Goal: Contribute content: Add original content to the website for others to see

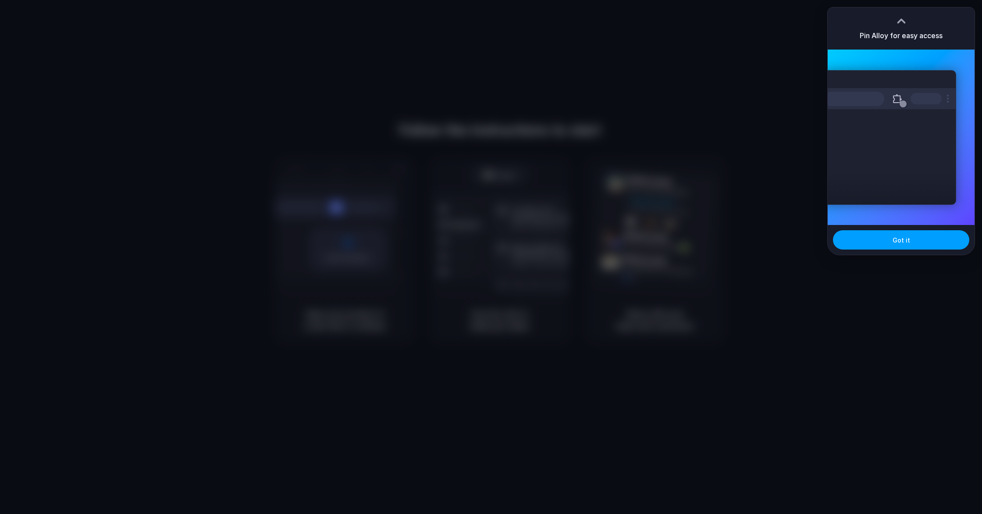
click at [909, 241] on button "Got it" at bounding box center [901, 239] width 136 height 19
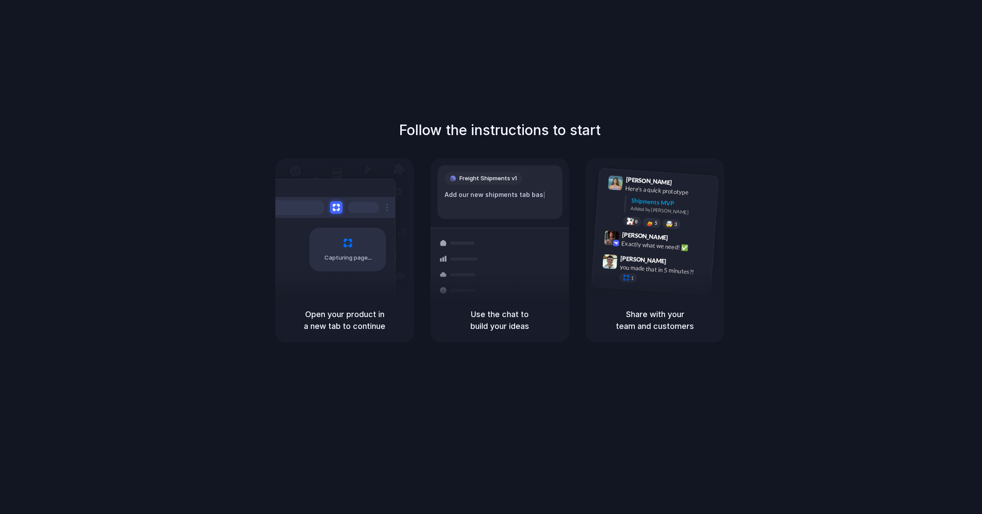
click at [608, 105] on div "Follow the instructions to start Capturing page Open your product in a new tab …" at bounding box center [499, 265] width 999 height 531
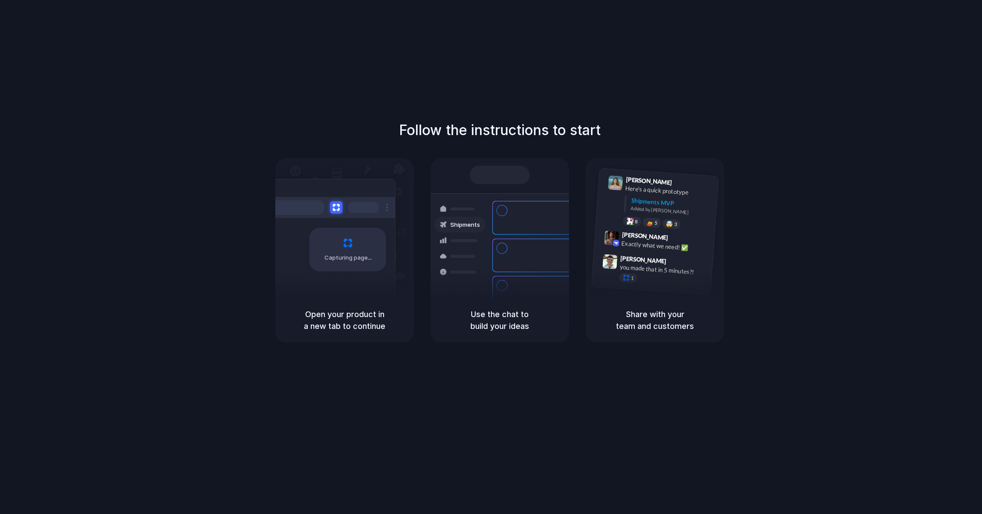
drag, startPoint x: 476, startPoint y: 312, endPoint x: 539, endPoint y: 320, distance: 63.2
click at [539, 320] on h5 "Use the chat to build your ideas" at bounding box center [499, 320] width 117 height 24
drag, startPoint x: 481, startPoint y: 317, endPoint x: 542, endPoint y: 323, distance: 61.2
click at [542, 323] on h5 "Use the chat to build your ideas" at bounding box center [499, 320] width 117 height 24
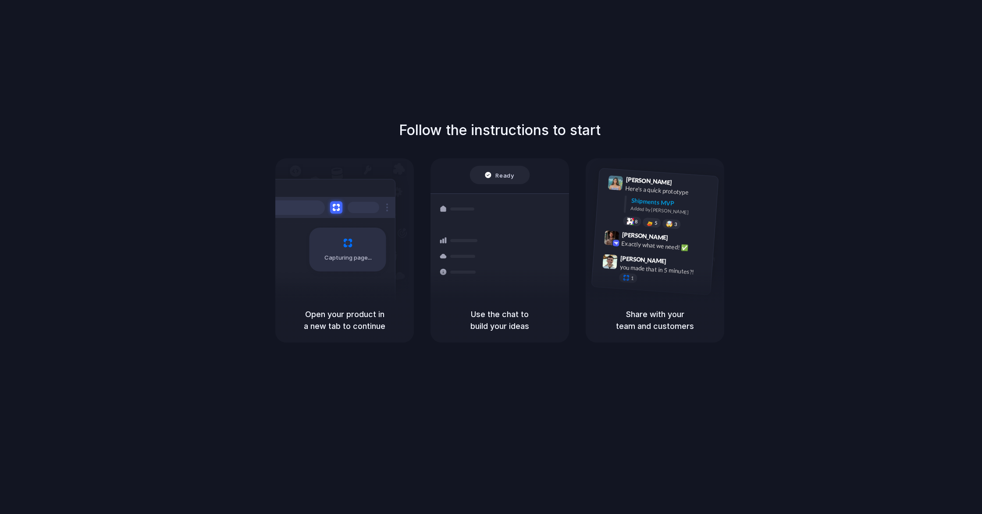
drag, startPoint x: 542, startPoint y: 323, endPoint x: 548, endPoint y: 355, distance: 33.4
click at [542, 323] on h5 "Use the chat to build your ideas" at bounding box center [499, 320] width 117 height 24
drag, startPoint x: 400, startPoint y: 128, endPoint x: 603, endPoint y: 126, distance: 203.0
click at [602, 126] on div "Follow the instructions to start Capturing page Open your product in a new tab …" at bounding box center [500, 231] width 982 height 223
click at [603, 127] on div "Follow the instructions to start Capturing page Open your product in a new tab …" at bounding box center [500, 231] width 982 height 223
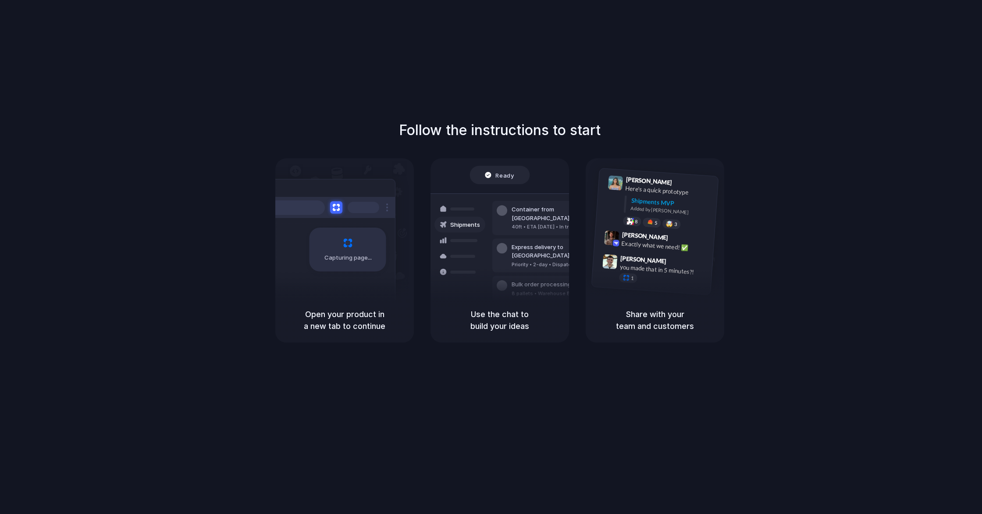
click at [366, 318] on h5 "Open your product in a new tab to continue" at bounding box center [344, 320] width 117 height 24
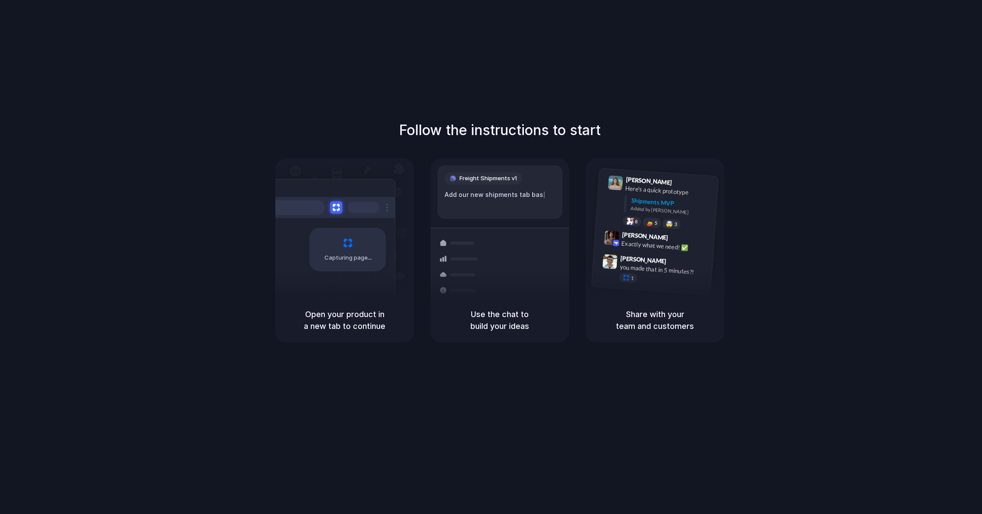
drag, startPoint x: 374, startPoint y: 141, endPoint x: 398, endPoint y: 131, distance: 25.3
click at [373, 141] on div "Follow the instructions to start Capturing page Open your product in a new tab …" at bounding box center [500, 231] width 982 height 223
drag, startPoint x: 405, startPoint y: 127, endPoint x: 620, endPoint y: 128, distance: 215.2
click at [620, 128] on div "Follow the instructions to start Capturing page Open your product in a new tab …" at bounding box center [500, 231] width 982 height 223
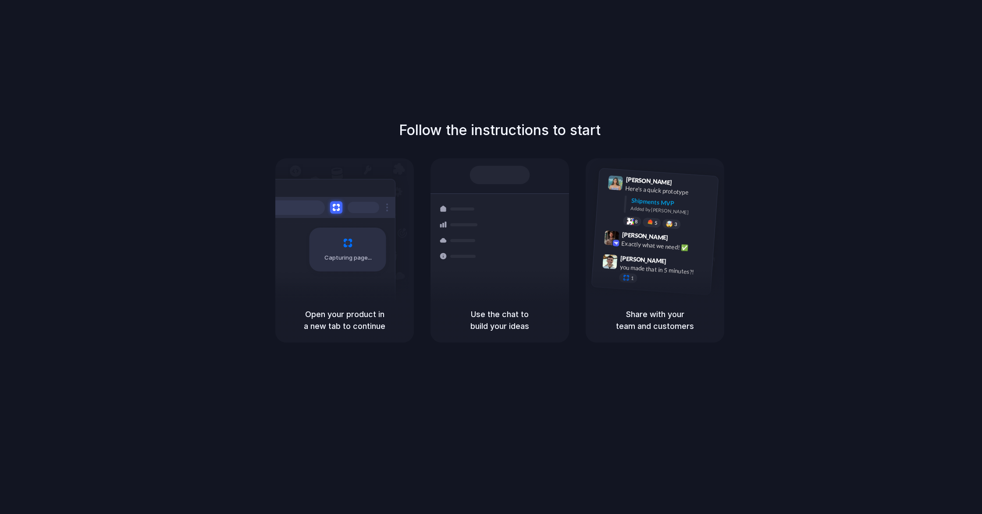
drag, startPoint x: 415, startPoint y: 134, endPoint x: 636, endPoint y: 142, distance: 220.7
click at [636, 142] on div "Follow the instructions to start Capturing page Open your product in a new tab …" at bounding box center [500, 231] width 982 height 223
drag, startPoint x: 636, startPoint y: 142, endPoint x: 614, endPoint y: 172, distance: 36.7
click at [636, 142] on div "Follow the instructions to start Capturing page Open your product in a new tab …" at bounding box center [500, 231] width 982 height 223
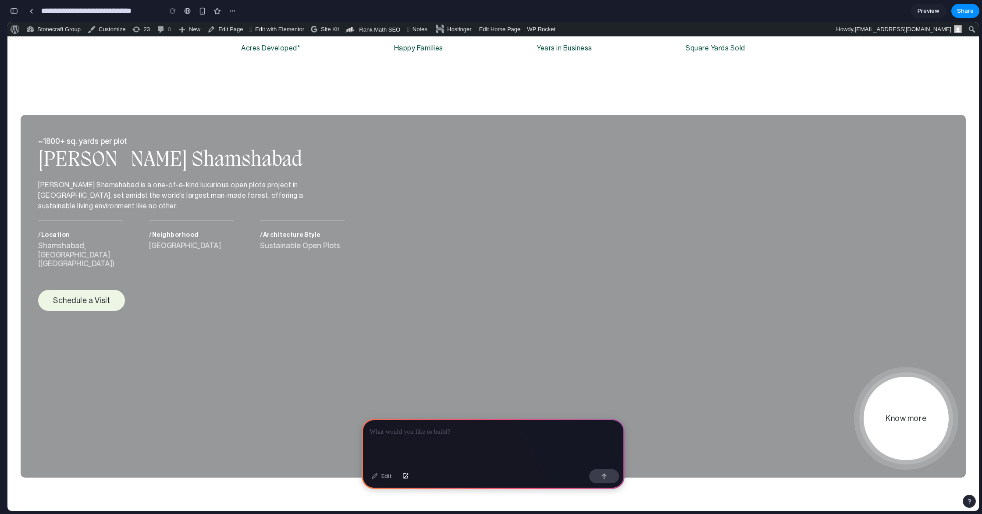
scroll to position [1345, 0]
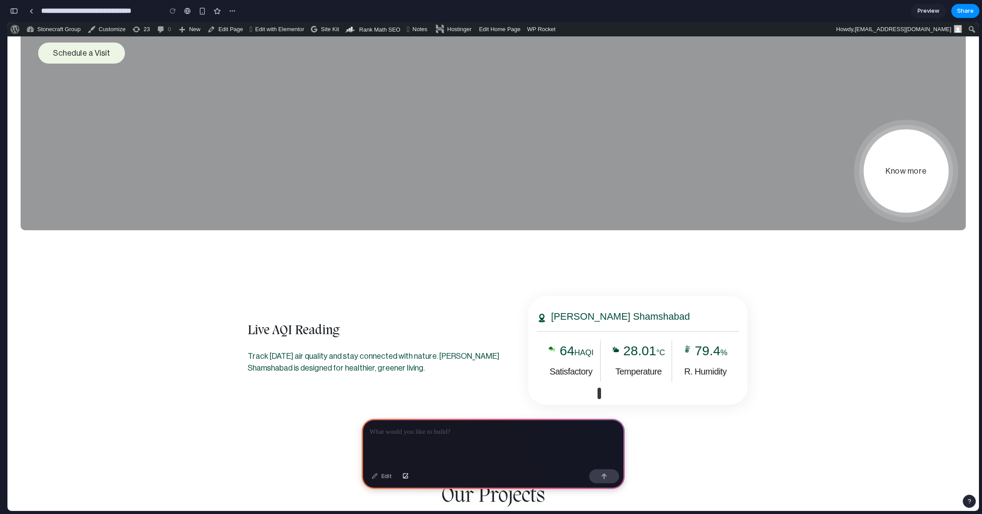
click at [423, 439] on div at bounding box center [493, 442] width 263 height 47
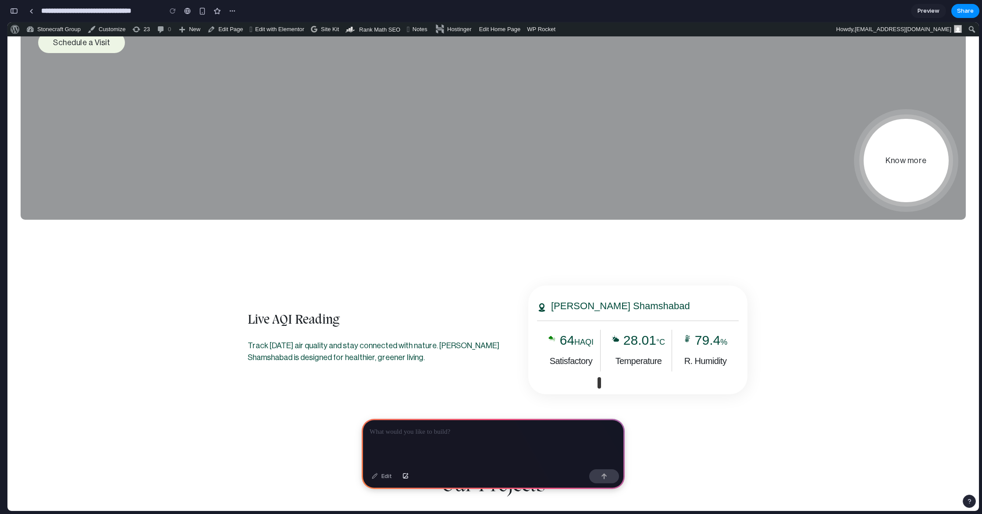
scroll to position [1358, 0]
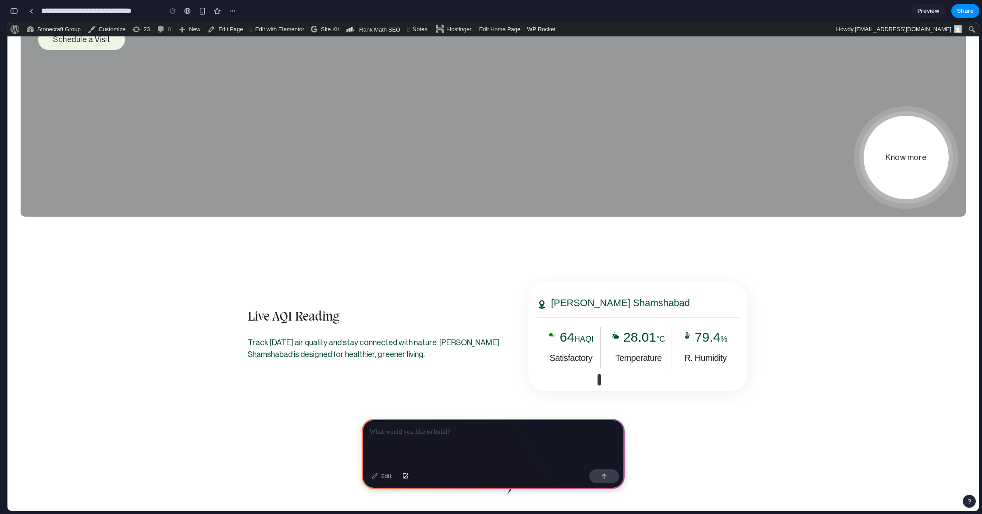
click at [444, 437] on div at bounding box center [493, 442] width 263 height 47
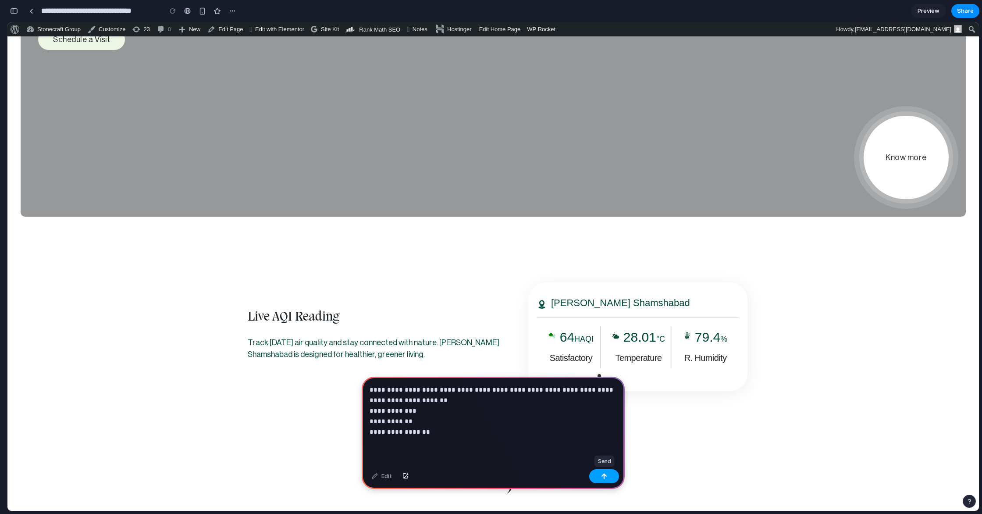
click at [601, 477] on div "button" at bounding box center [604, 476] width 6 height 6
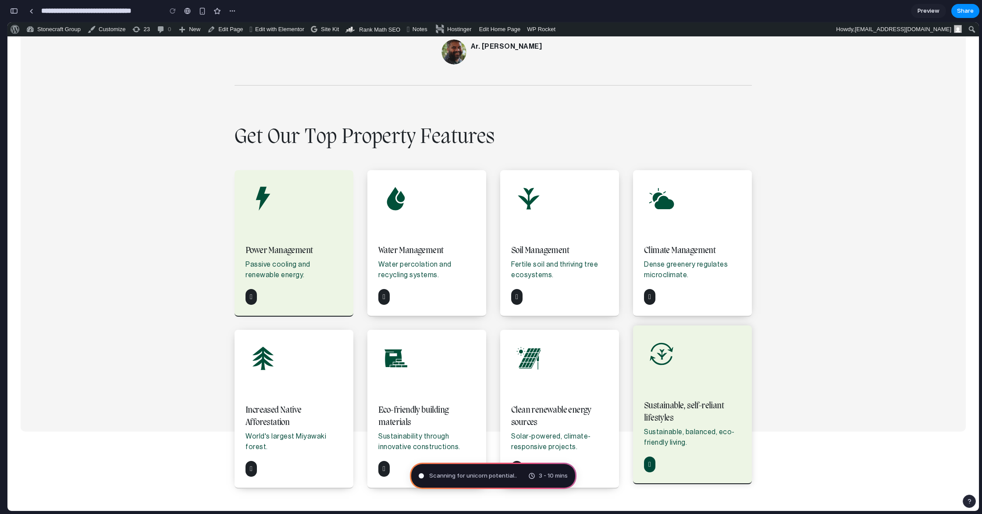
scroll to position [2943, 0]
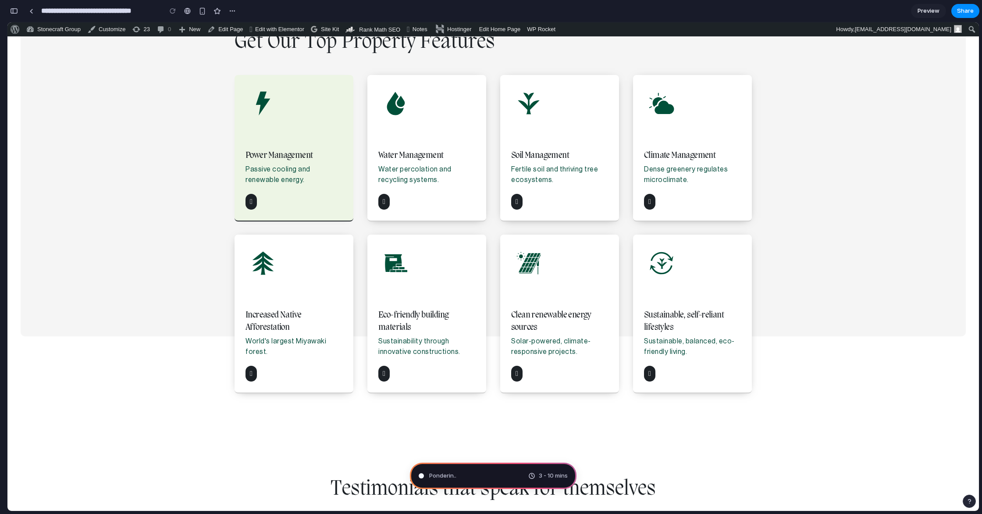
type input "**********"
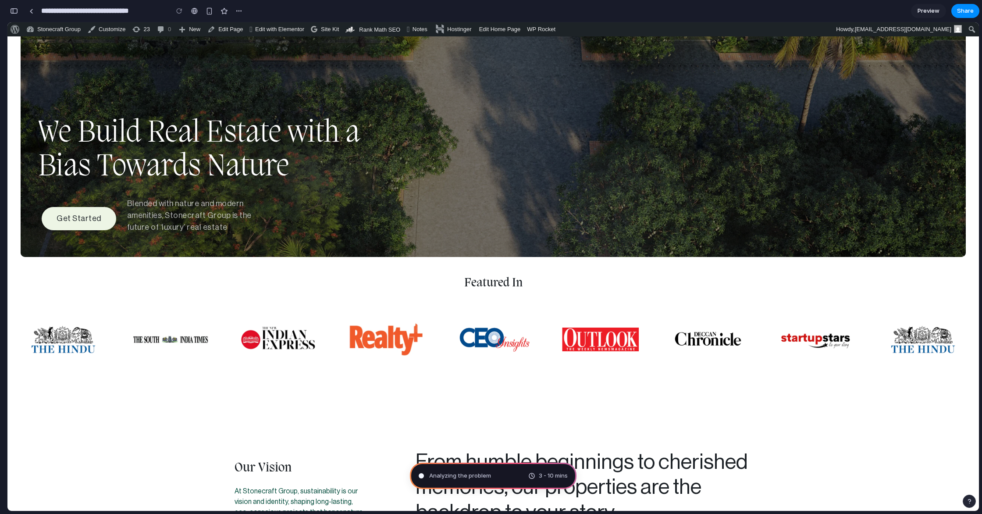
scroll to position [328, 0]
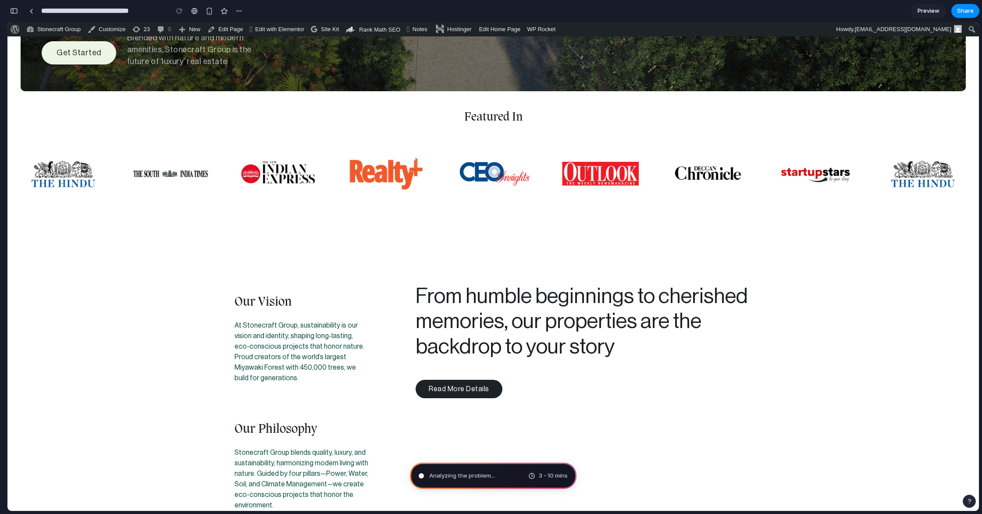
click at [492, 473] on span "Analyzing the problem ..." at bounding box center [462, 475] width 66 height 9
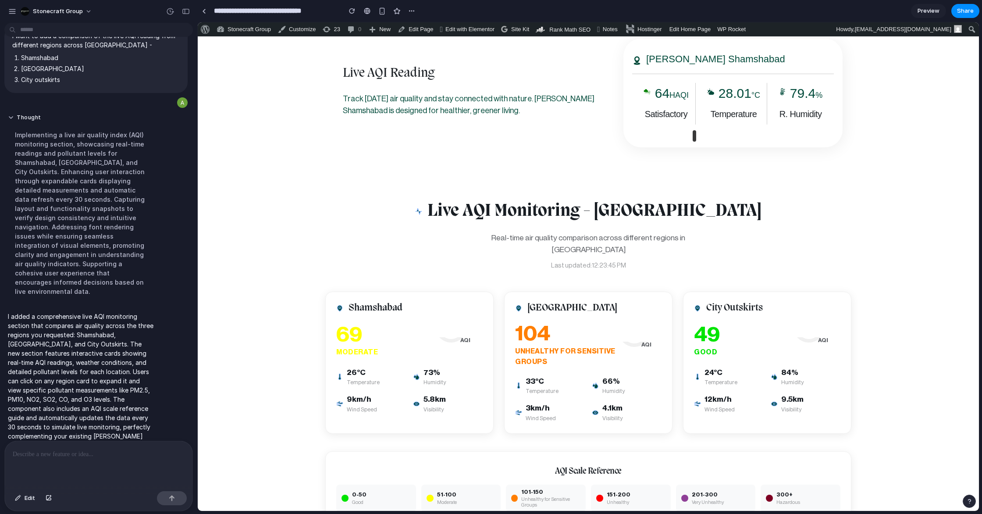
scroll to position [1714, 0]
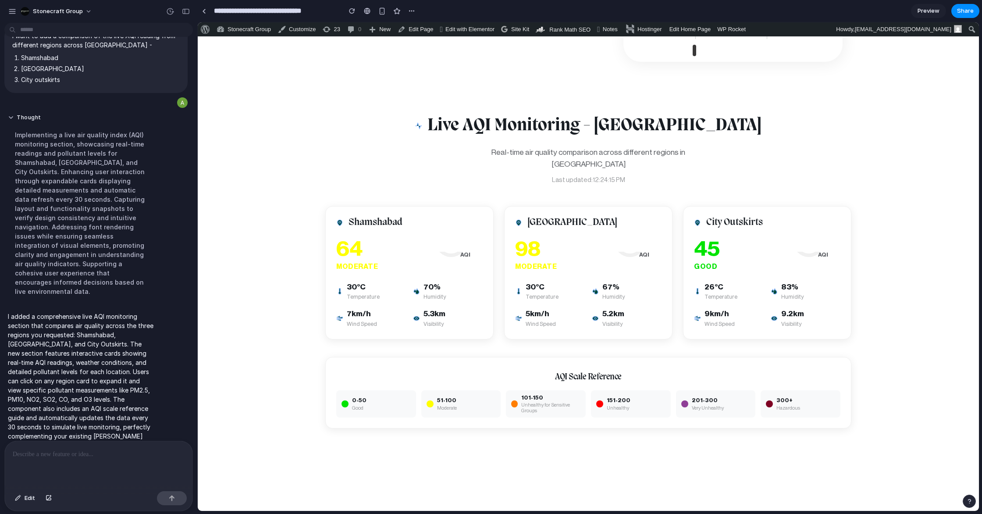
click at [50, 455] on p at bounding box center [99, 454] width 172 height 11
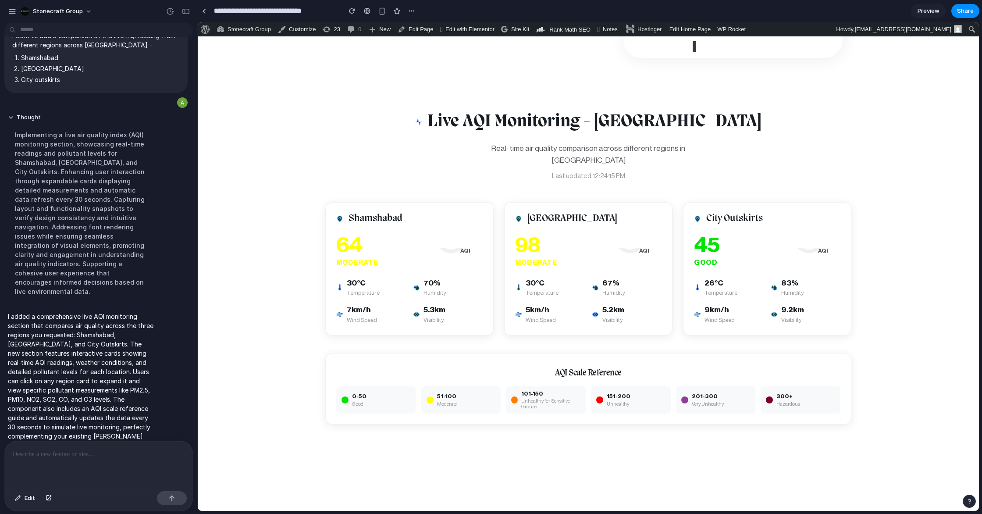
scroll to position [1708, 0]
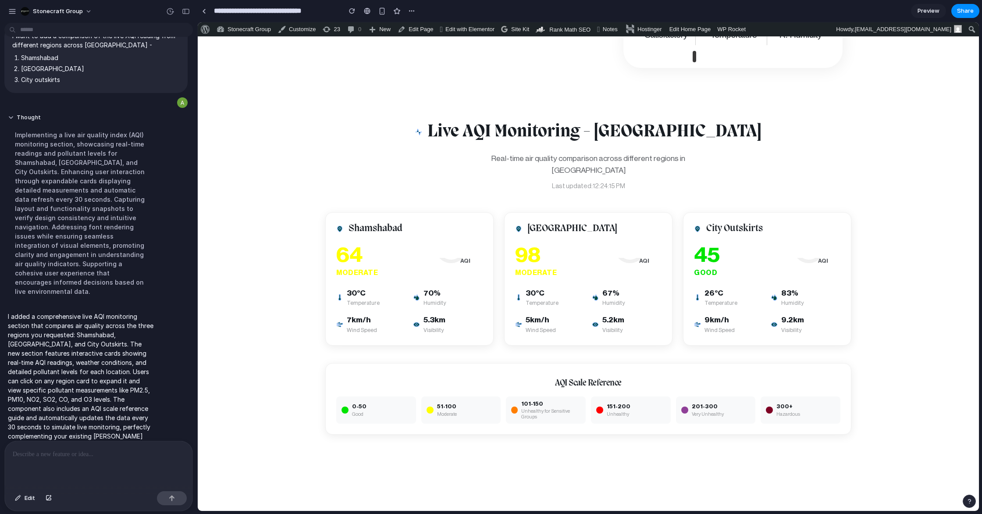
click at [113, 456] on p at bounding box center [99, 454] width 172 height 11
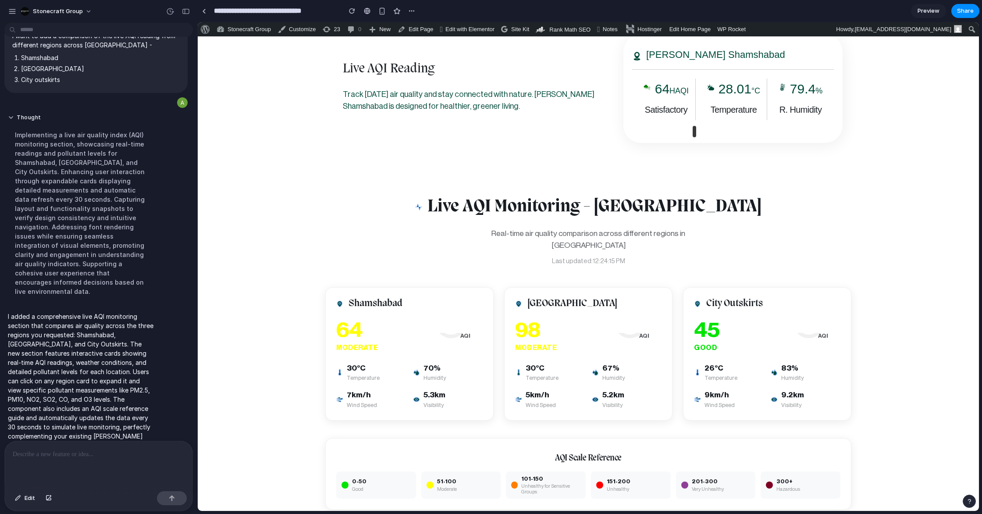
scroll to position [1579, 0]
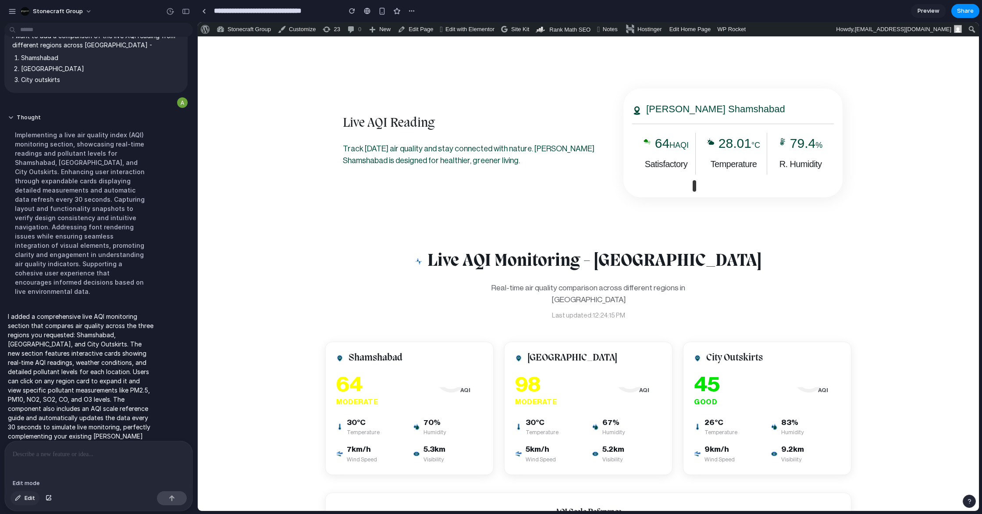
click at [18, 501] on button "Edit" at bounding box center [25, 498] width 29 height 14
click at [60, 459] on div at bounding box center [99, 464] width 188 height 46
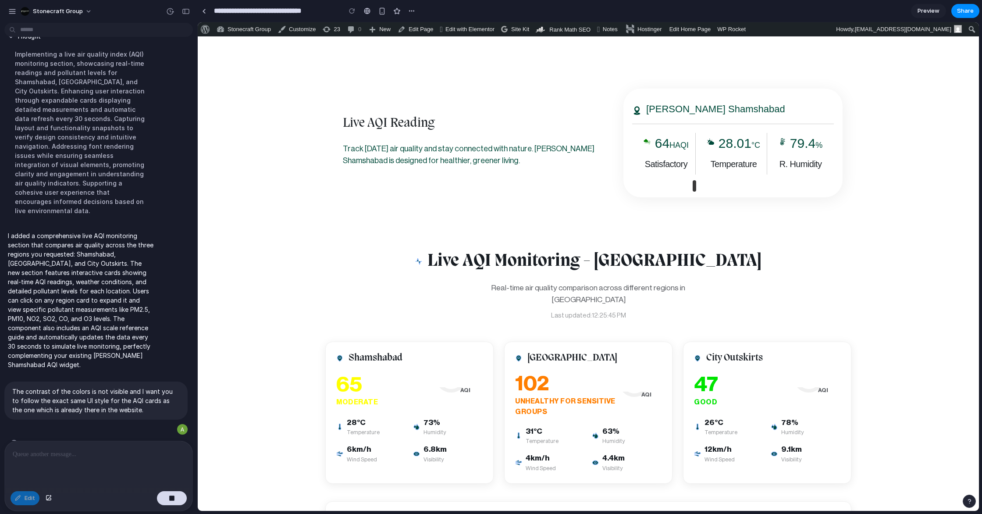
scroll to position [1579, 0]
click at [471, 249] on h2 "Live AQI Monitoring - [GEOGRAPHIC_DATA]" at bounding box center [594, 261] width 334 height 28
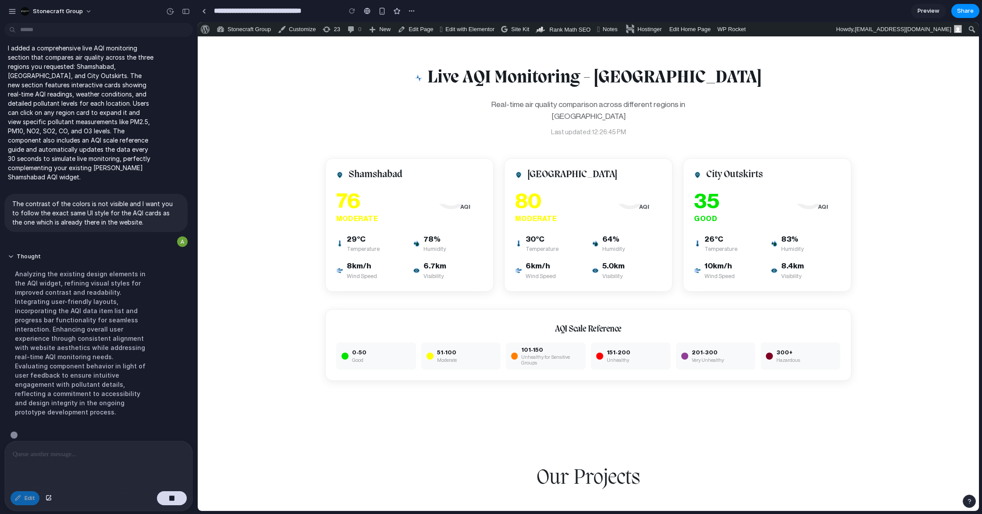
scroll to position [116, 0]
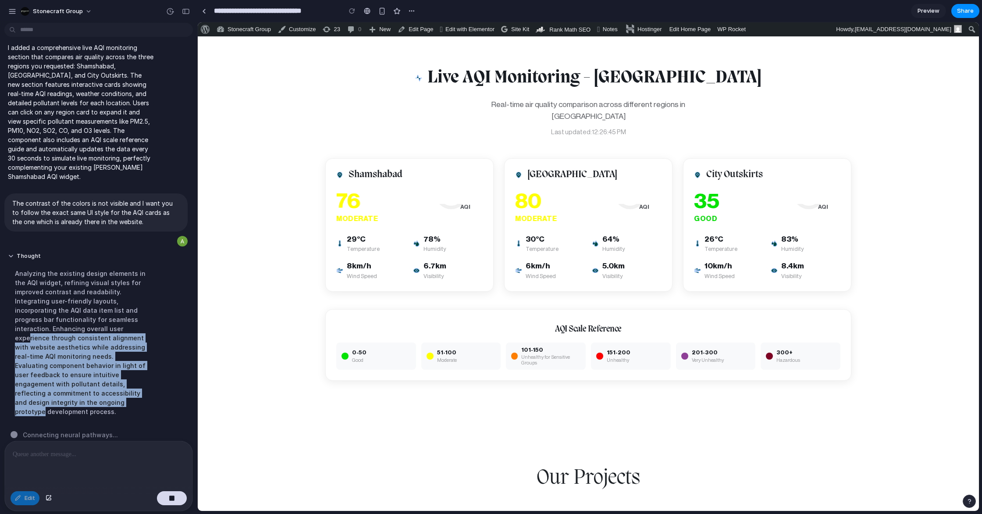
drag, startPoint x: 30, startPoint y: 332, endPoint x: 130, endPoint y: 393, distance: 117.0
click at [132, 395] on div "Analyzing the existing design elements in the AQI widget, refining visual style…" at bounding box center [81, 342] width 146 height 158
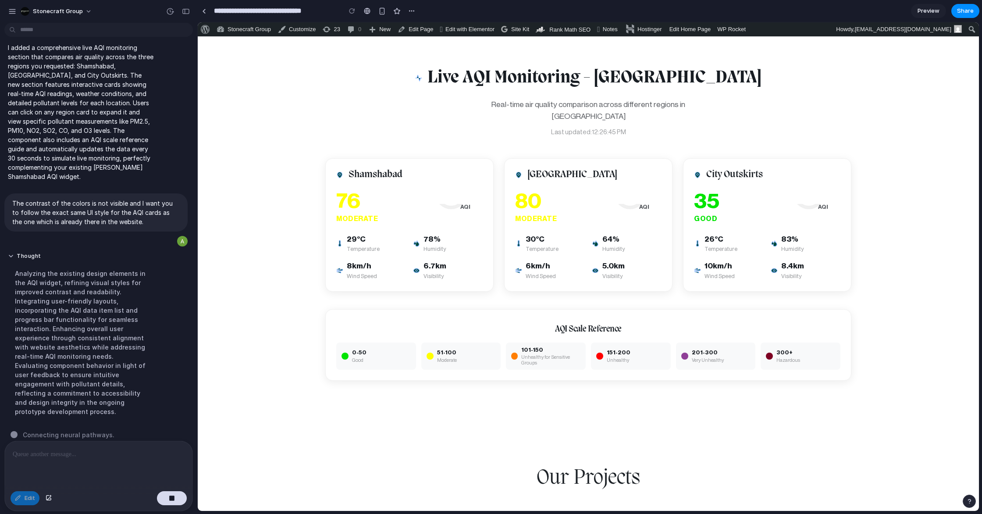
click at [85, 369] on div "Analyzing the existing design elements in the AQI widget, refining visual style…" at bounding box center [81, 342] width 146 height 158
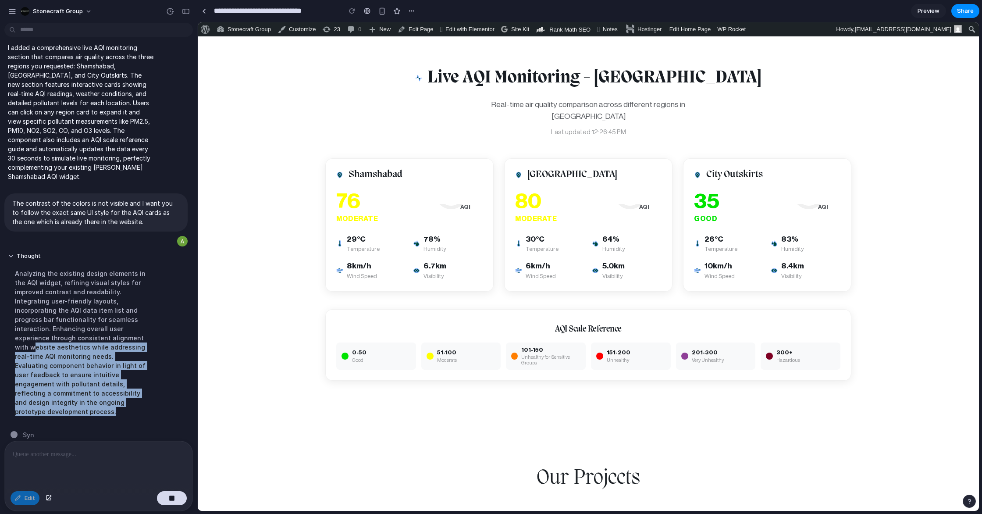
drag, startPoint x: 33, startPoint y: 335, endPoint x: 92, endPoint y: 376, distance: 71.7
click at [113, 401] on div "Analyzing the existing design elements in the AQI widget, refining visual style…" at bounding box center [81, 342] width 146 height 158
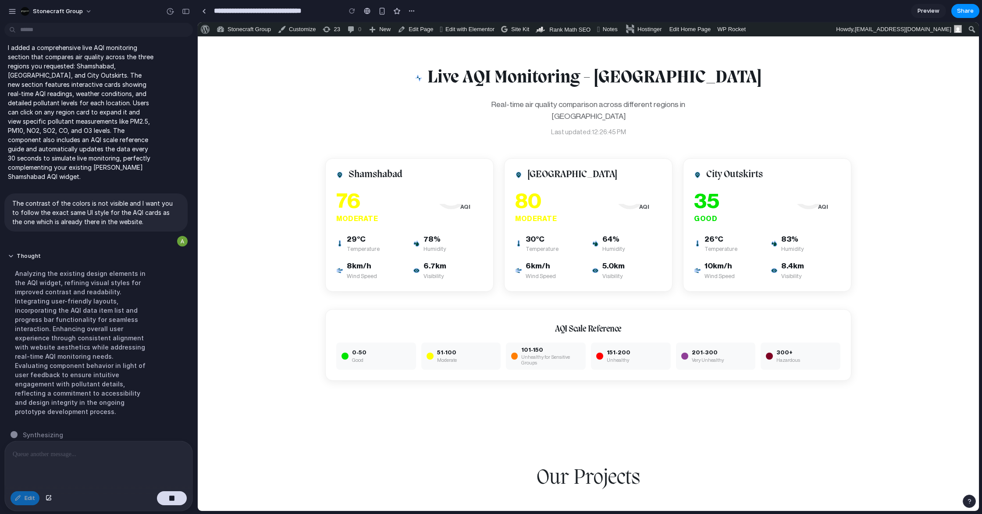
drag, startPoint x: 70, startPoint y: 354, endPoint x: 66, endPoint y: 352, distance: 4.5
click at [68, 353] on div "Analyzing the existing design elements in the AQI widget, refining visual style…" at bounding box center [81, 342] width 146 height 158
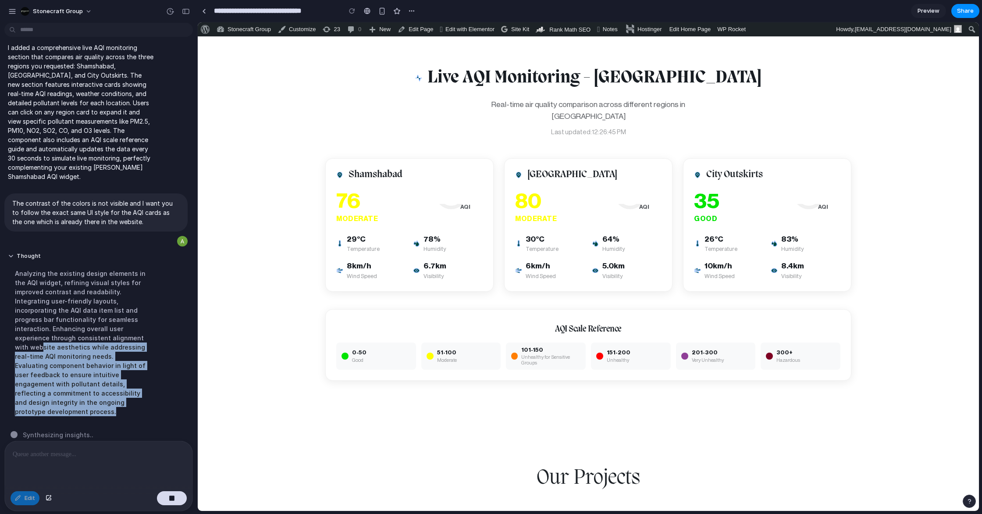
drag, startPoint x: 40, startPoint y: 333, endPoint x: 82, endPoint y: 400, distance: 78.9
click at [82, 400] on div "Analyzing the existing design elements in the AQI widget, refining visual style…" at bounding box center [81, 342] width 146 height 158
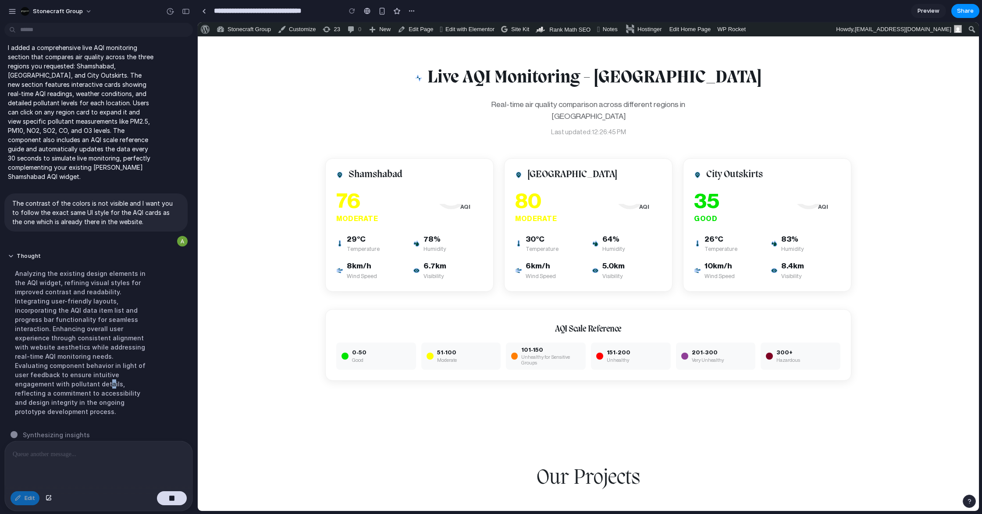
click at [67, 377] on div "Analyzing the existing design elements in the AQI widget, refining visual style…" at bounding box center [81, 342] width 146 height 158
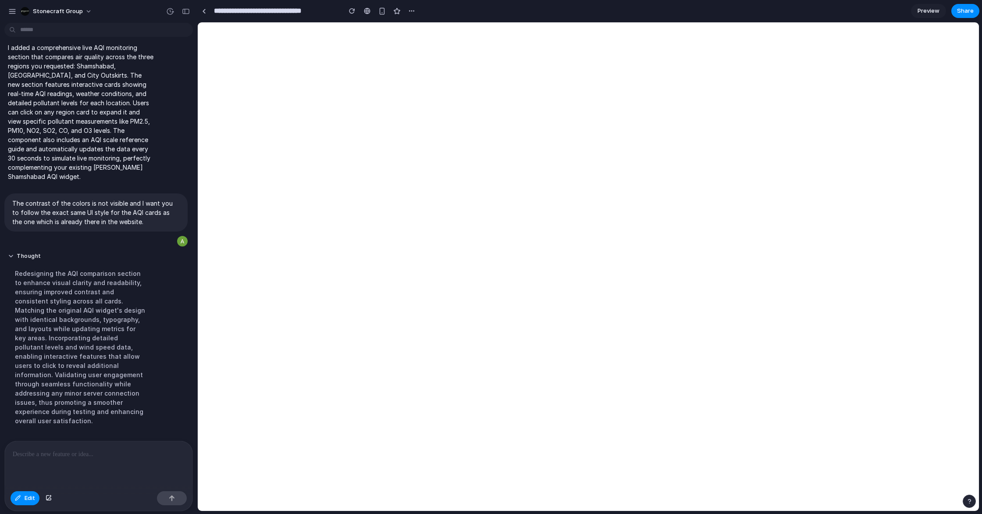
scroll to position [235, 0]
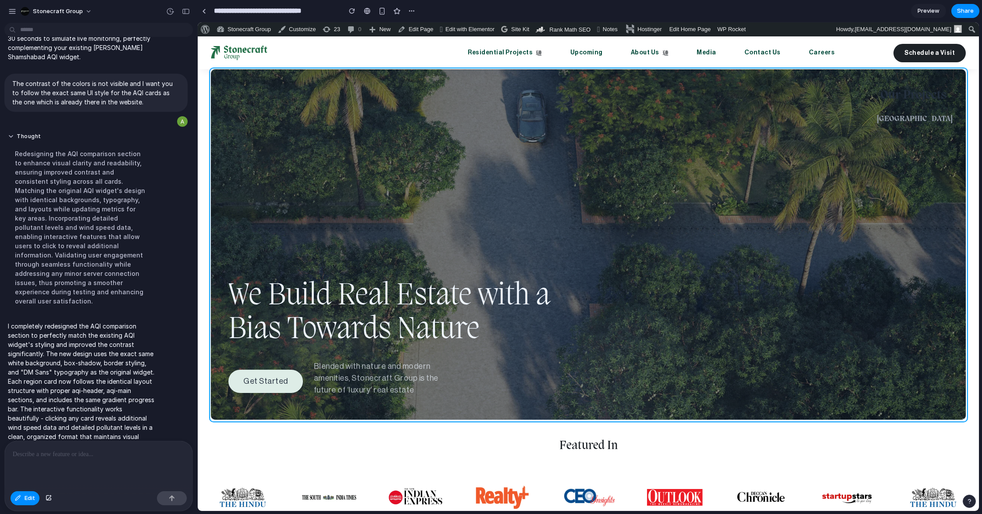
drag, startPoint x: 207, startPoint y: 326, endPoint x: 214, endPoint y: 206, distance: 120.3
click at [214, 206] on div at bounding box center [588, 267] width 781 height 488
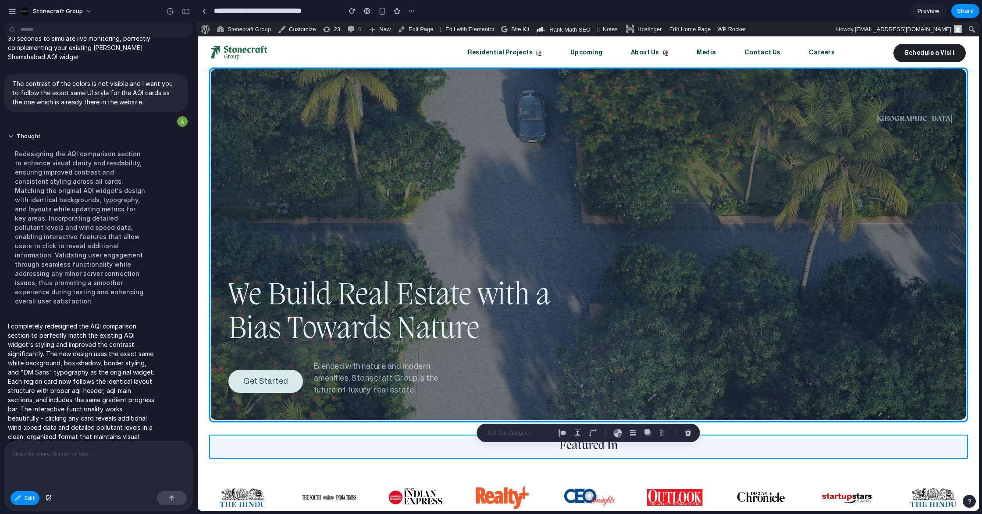
click at [403, 459] on div at bounding box center [588, 267] width 781 height 488
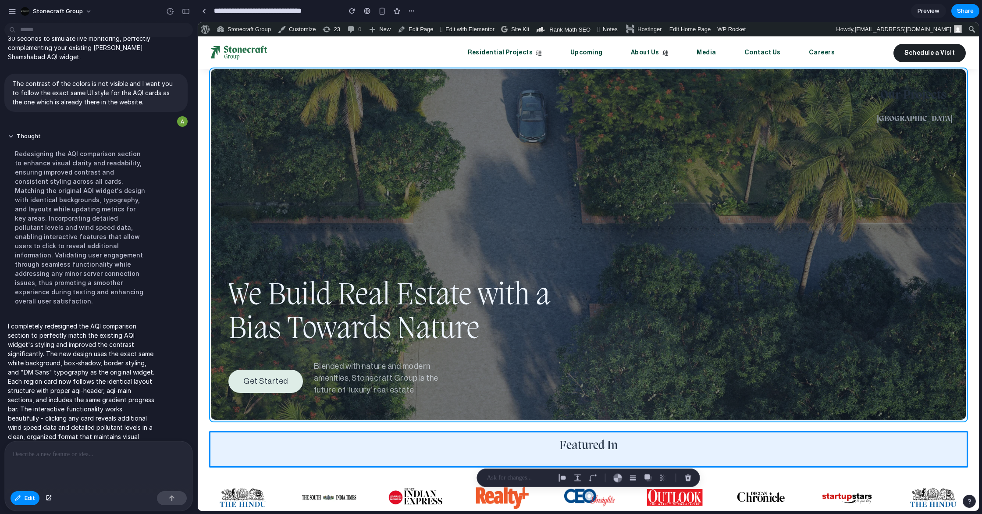
click at [211, 92] on div at bounding box center [588, 267] width 781 height 488
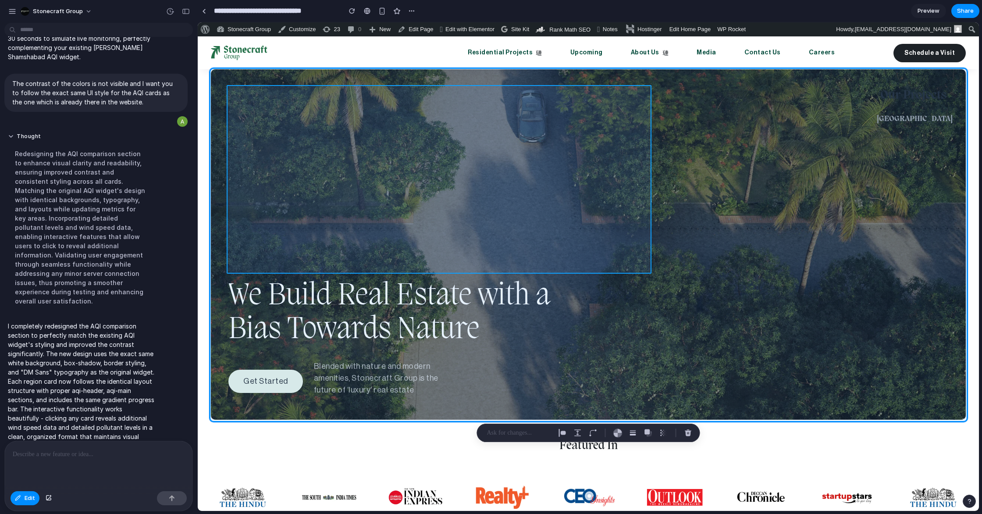
click at [280, 117] on div at bounding box center [588, 267] width 781 height 488
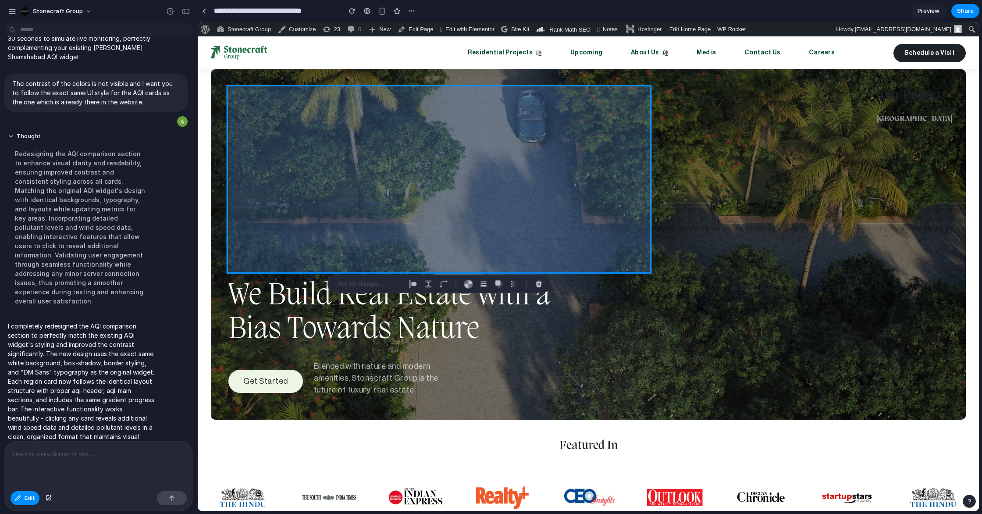
drag, startPoint x: 280, startPoint y: 117, endPoint x: 292, endPoint y: 119, distance: 13.0
click at [280, 117] on div at bounding box center [588, 267] width 781 height 488
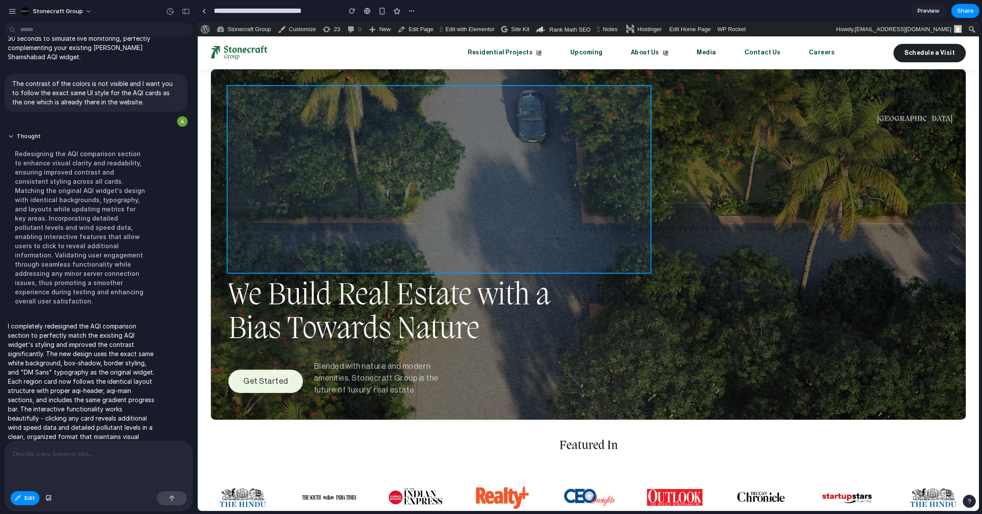
click at [455, 160] on div at bounding box center [588, 267] width 781 height 488
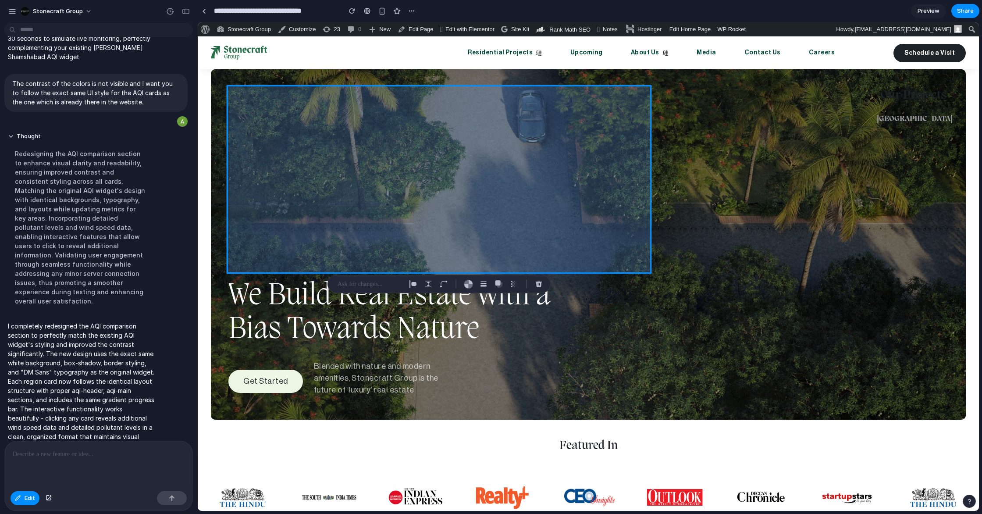
drag, startPoint x: 454, startPoint y: 160, endPoint x: 611, endPoint y: 164, distance: 156.5
click at [455, 160] on div at bounding box center [588, 267] width 781 height 488
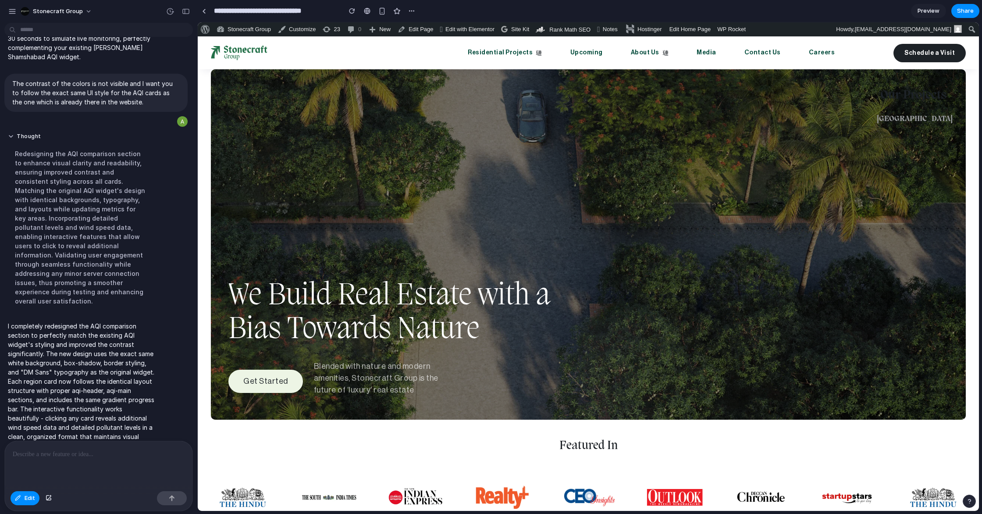
click at [686, 165] on div at bounding box center [588, 267] width 781 height 488
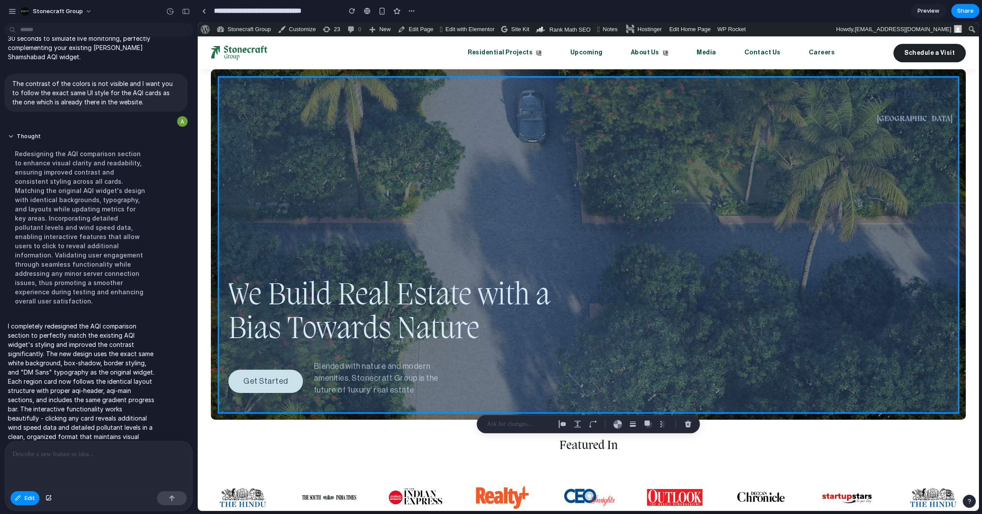
click at [686, 165] on div at bounding box center [588, 267] width 781 height 488
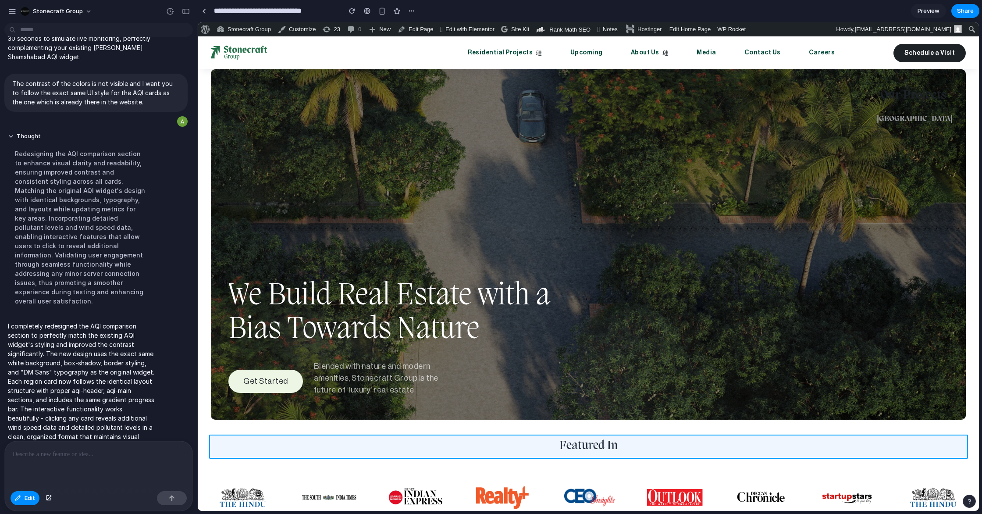
click at [896, 455] on div at bounding box center [588, 267] width 781 height 488
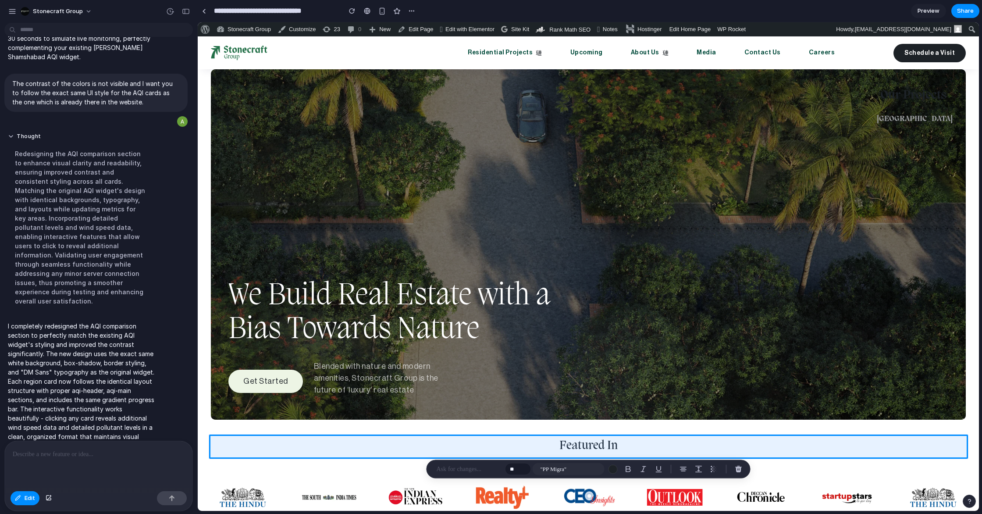
click at [455, 470] on p at bounding box center [469, 469] width 65 height 11
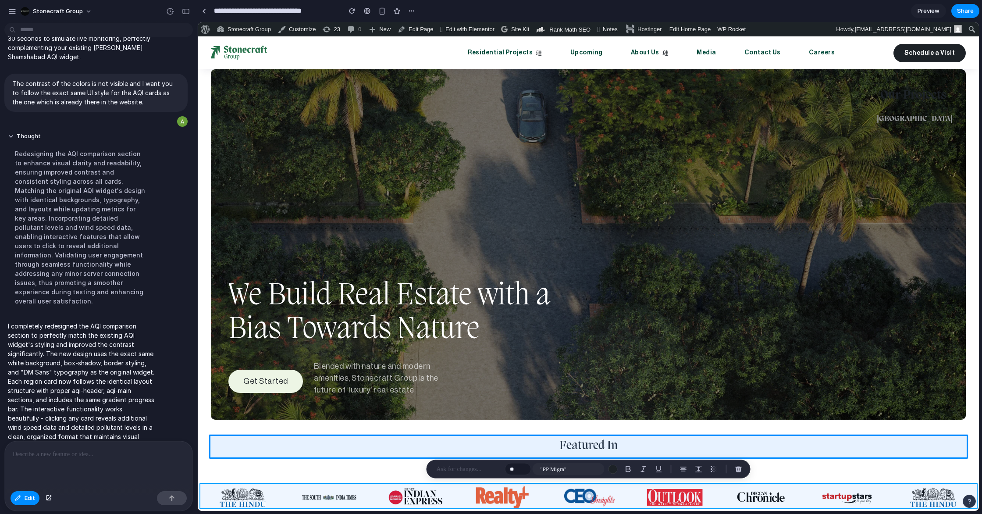
drag, startPoint x: 345, startPoint y: 487, endPoint x: 333, endPoint y: 486, distance: 11.9
click at [344, 487] on div at bounding box center [588, 267] width 781 height 488
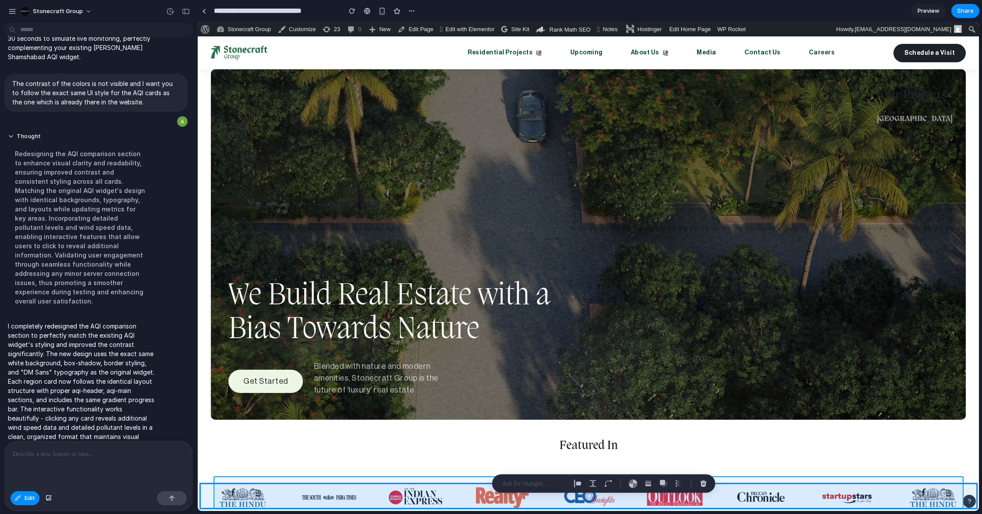
click at [291, 479] on div at bounding box center [588, 267] width 781 height 488
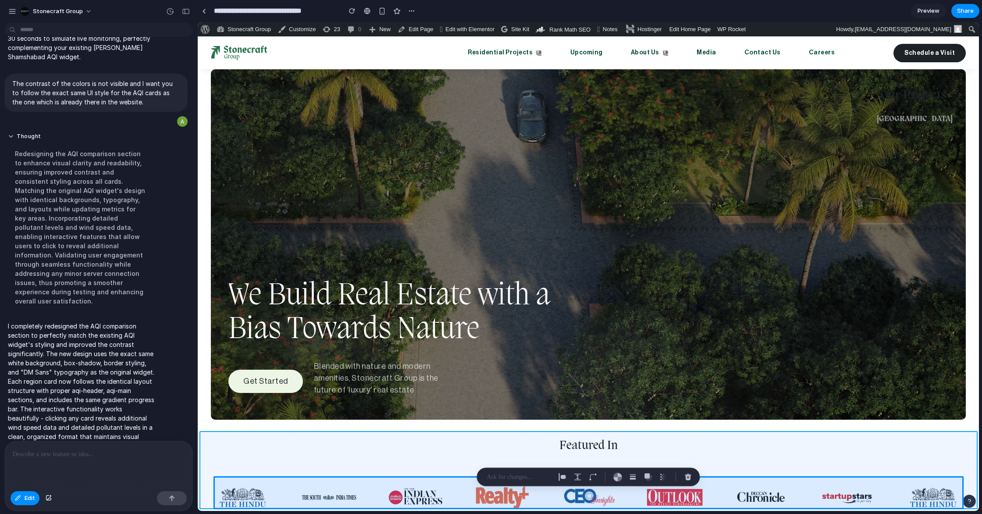
click at [268, 472] on div at bounding box center [588, 267] width 781 height 488
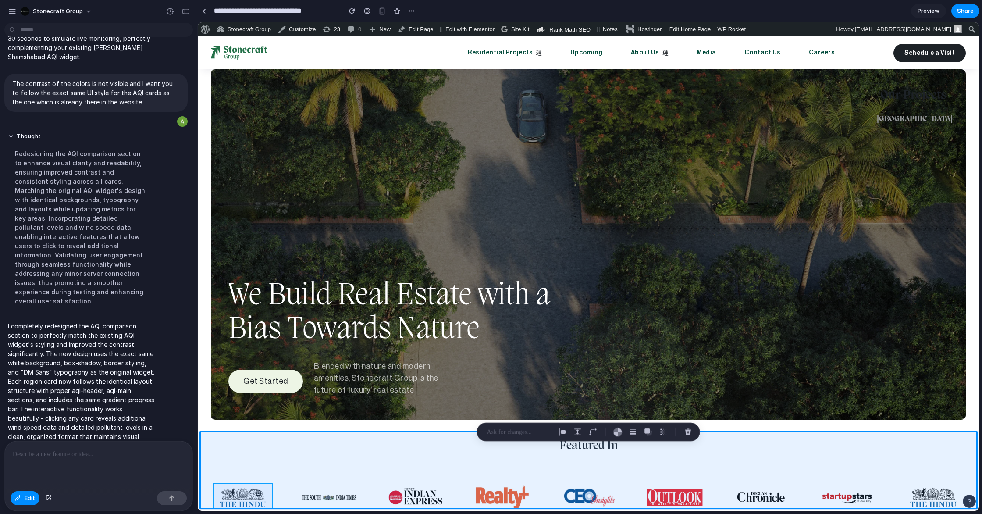
click at [244, 500] on div at bounding box center [588, 267] width 781 height 488
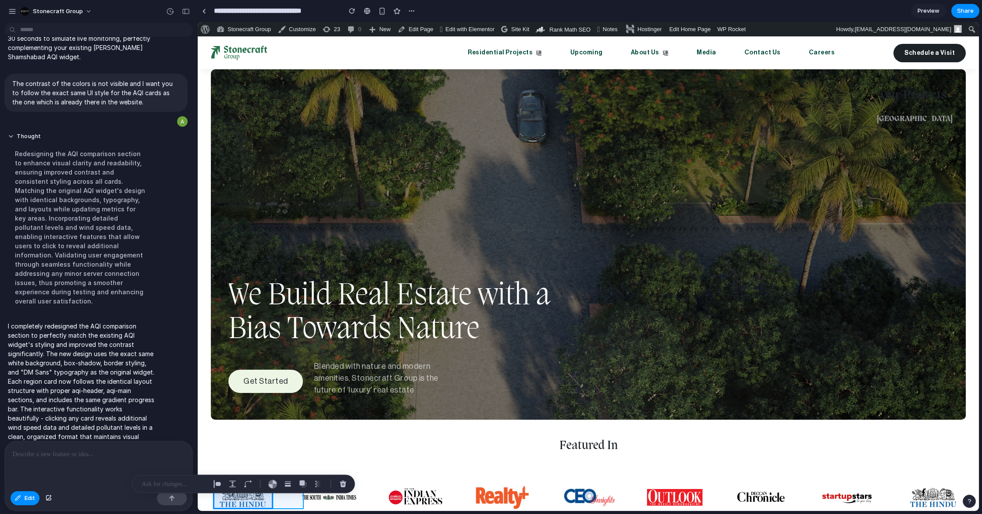
click at [314, 500] on div at bounding box center [588, 267] width 781 height 488
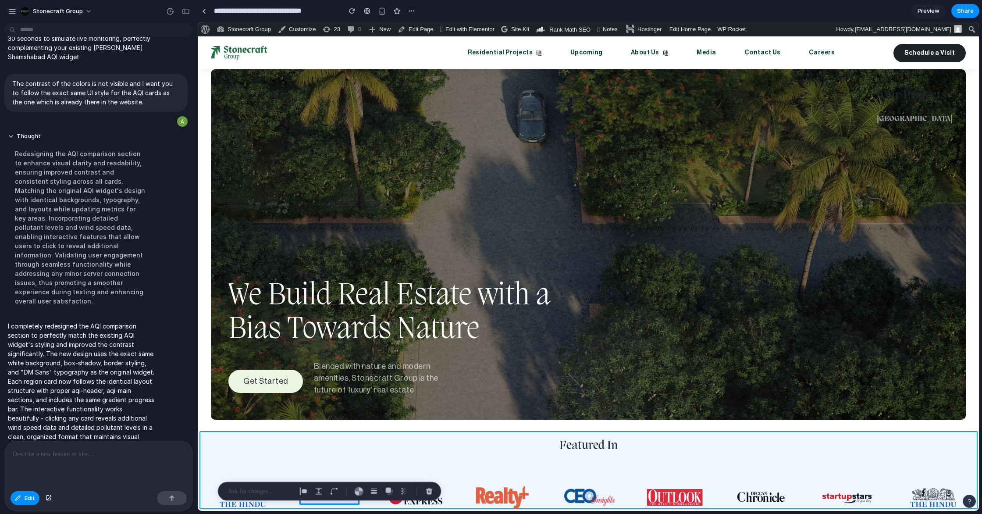
click at [397, 465] on div at bounding box center [588, 267] width 781 height 488
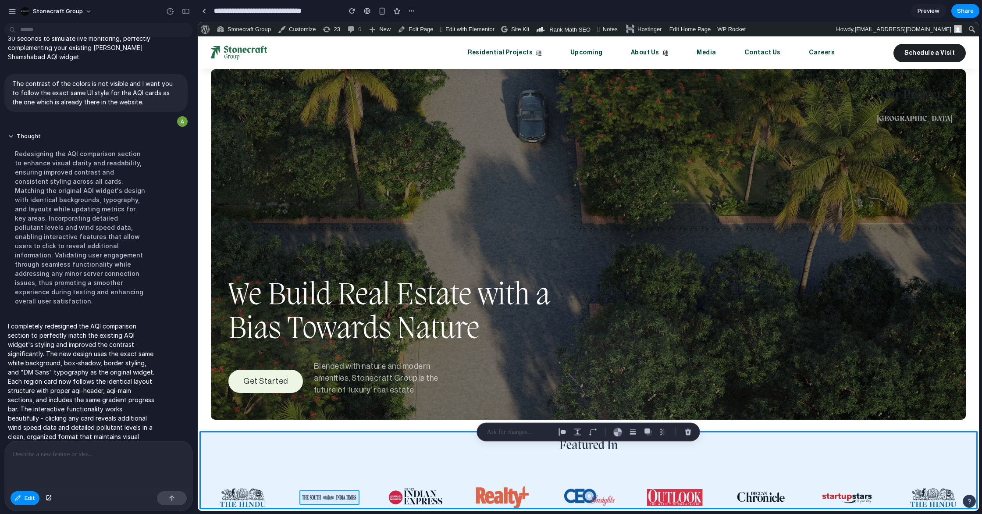
click at [331, 498] on div at bounding box center [588, 267] width 781 height 488
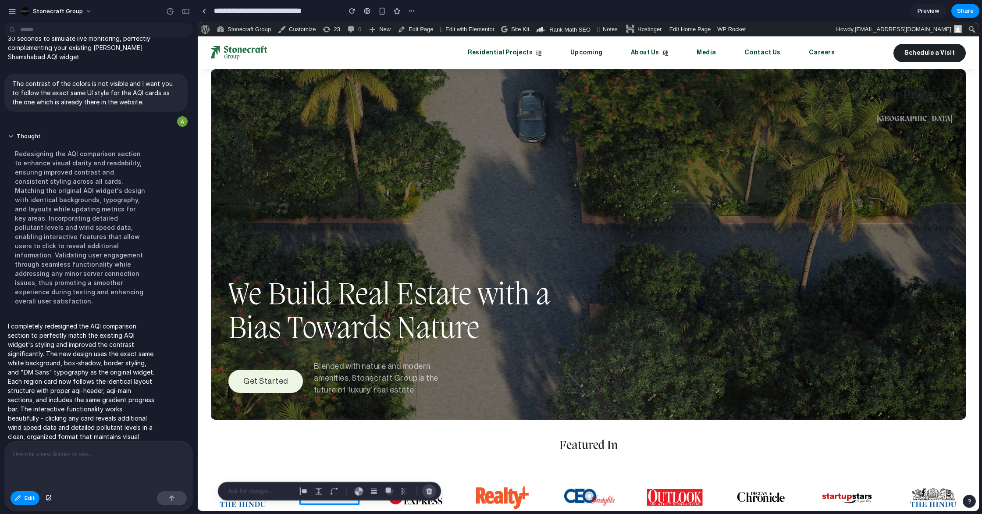
click at [429, 491] on div "button" at bounding box center [429, 491] width 8 height 8
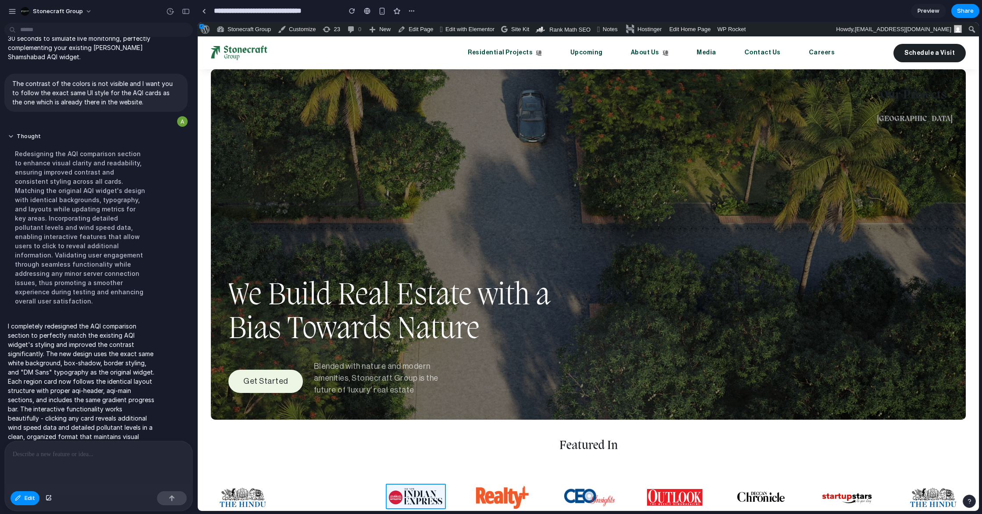
click at [408, 494] on div at bounding box center [588, 267] width 781 height 488
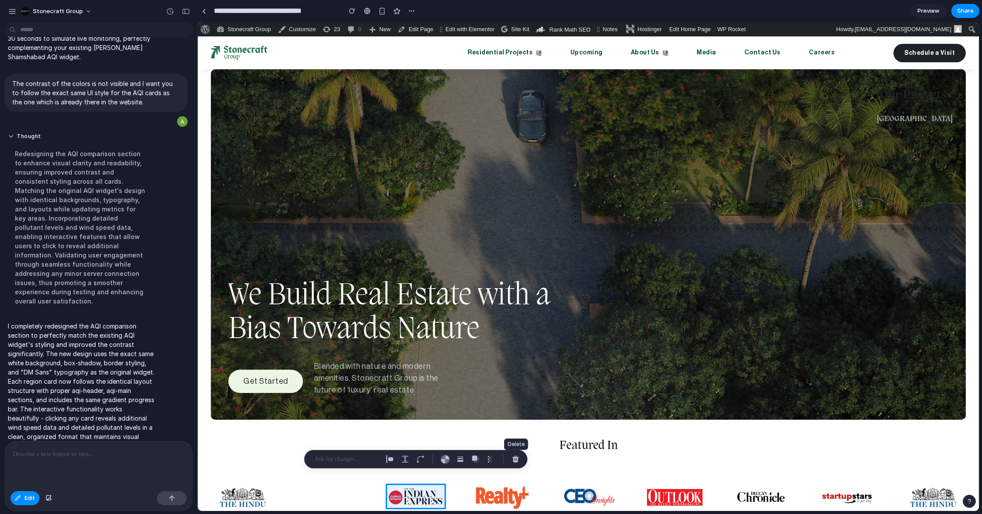
click at [516, 459] on div "button" at bounding box center [516, 459] width 8 height 8
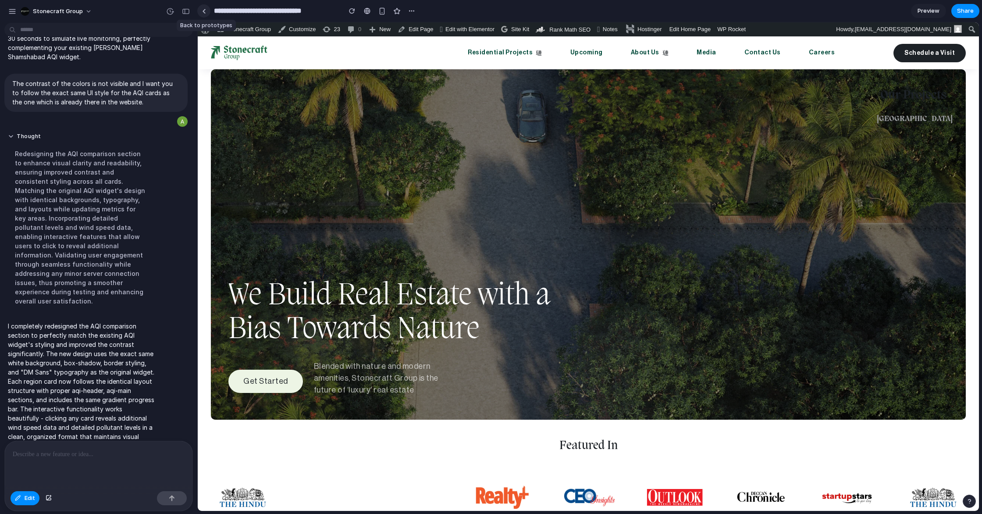
click at [207, 11] on link at bounding box center [203, 10] width 13 height 13
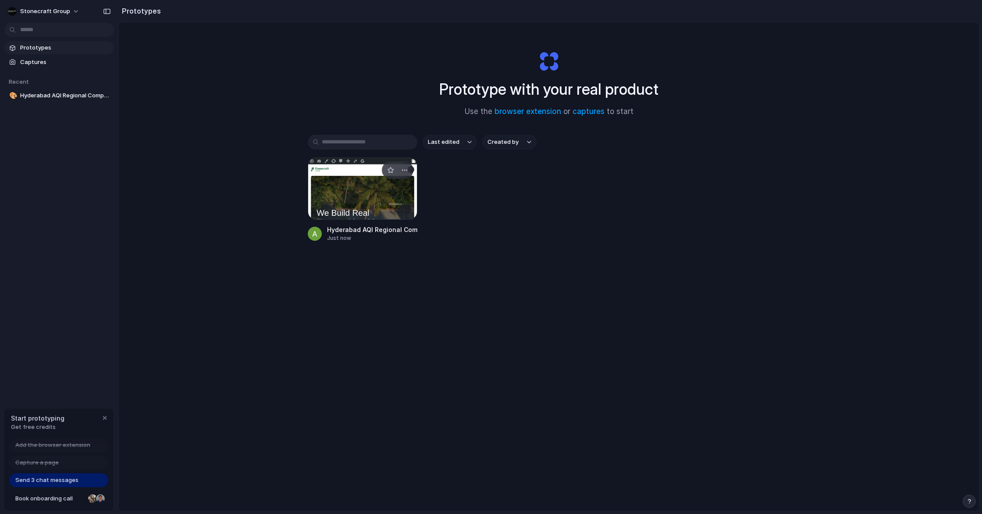
click at [371, 226] on div "Hyderabad AQI Regional Comparison" at bounding box center [372, 229] width 90 height 9
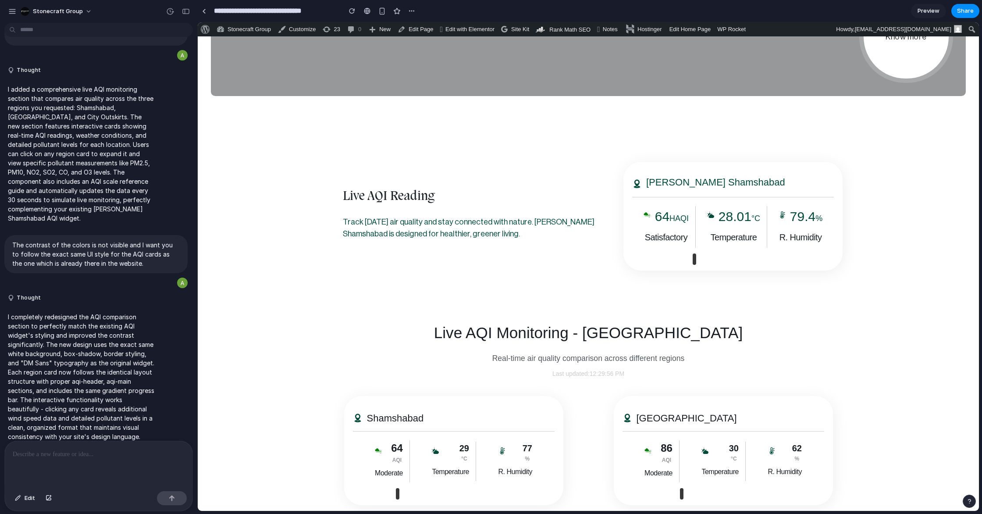
scroll to position [1498, 0]
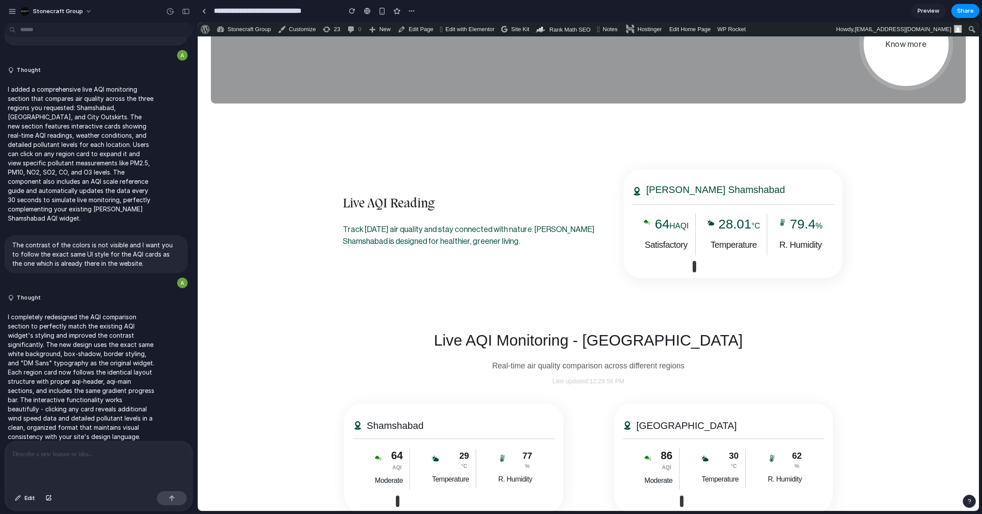
drag, startPoint x: 695, startPoint y: 258, endPoint x: 699, endPoint y: 253, distance: 6.5
click at [699, 264] on div at bounding box center [733, 266] width 202 height 5
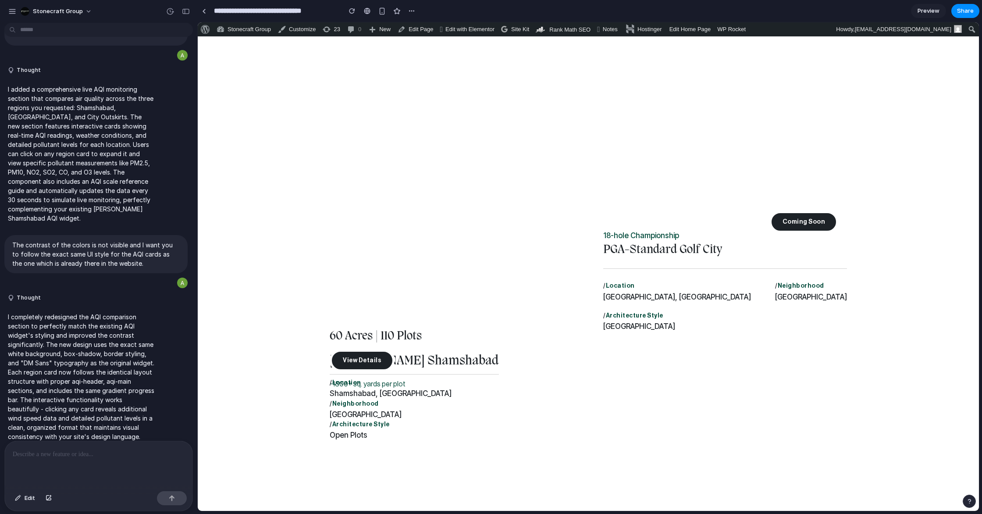
scroll to position [3223, 0]
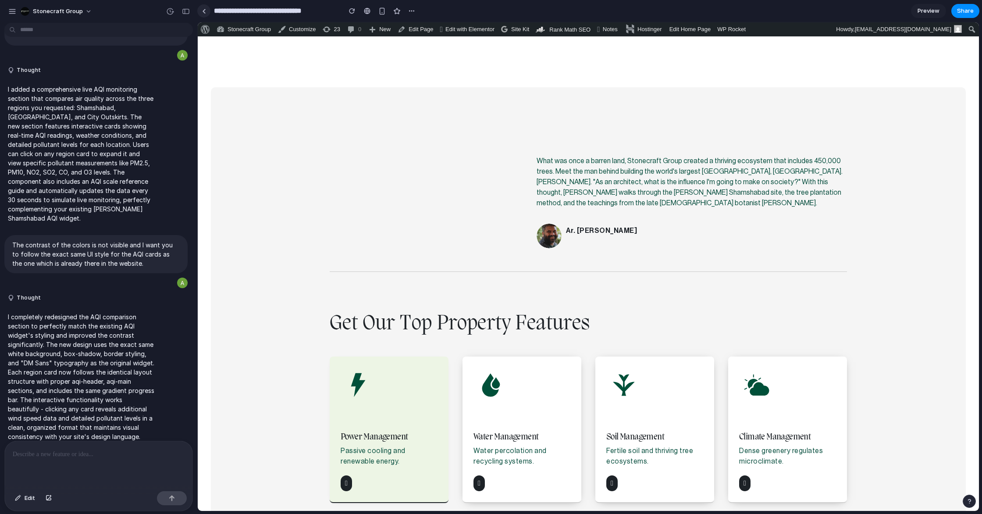
click at [204, 11] on div at bounding box center [204, 11] width 4 height 5
